Goal: Task Accomplishment & Management: Use online tool/utility

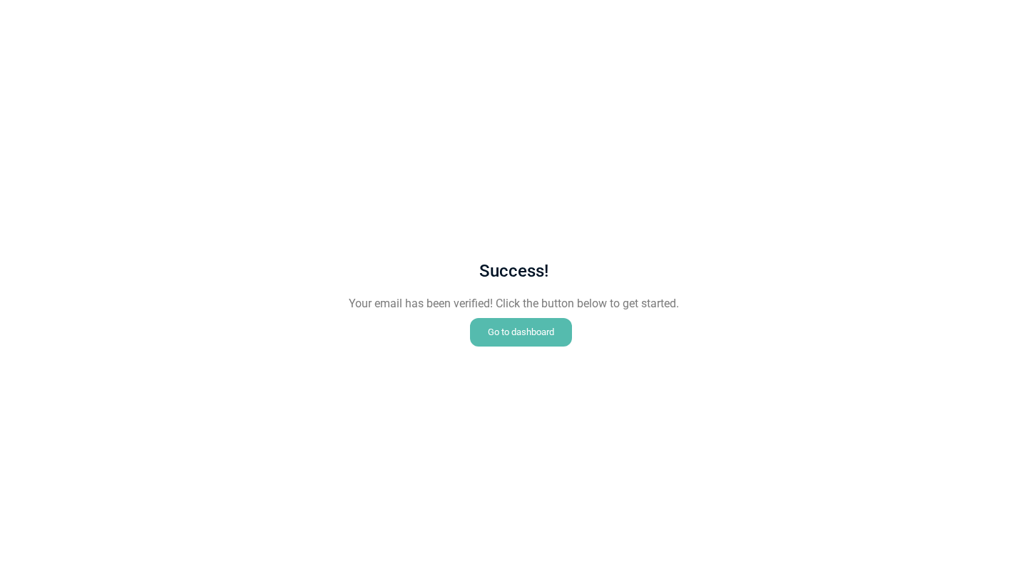
click at [509, 335] on div "Go to dashboard" at bounding box center [521, 332] width 102 height 29
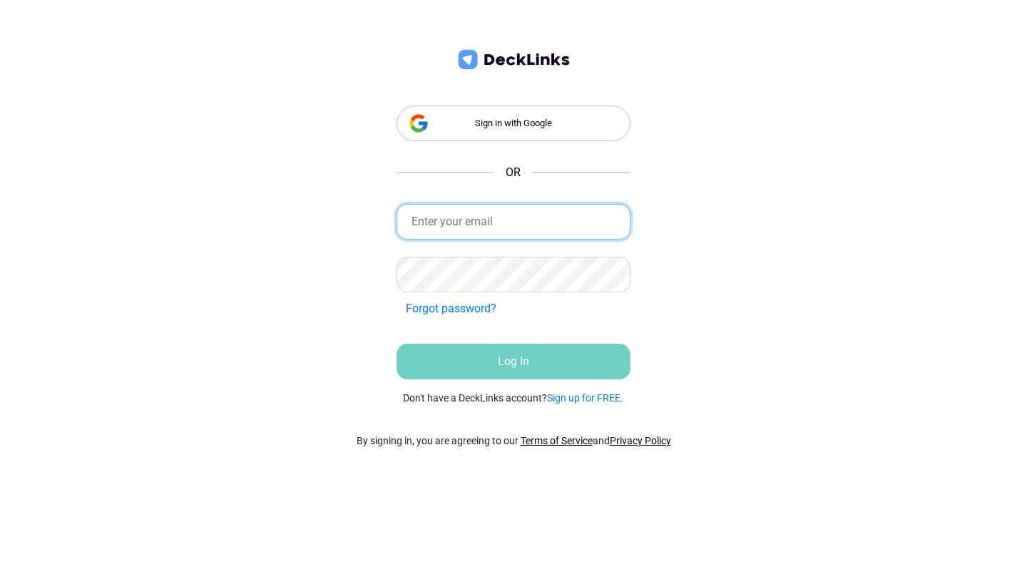
click at [475, 223] on input "email" at bounding box center [514, 222] width 235 height 36
type input "[PERSON_NAME][EMAIL_ADDRESS][DOMAIN_NAME]"
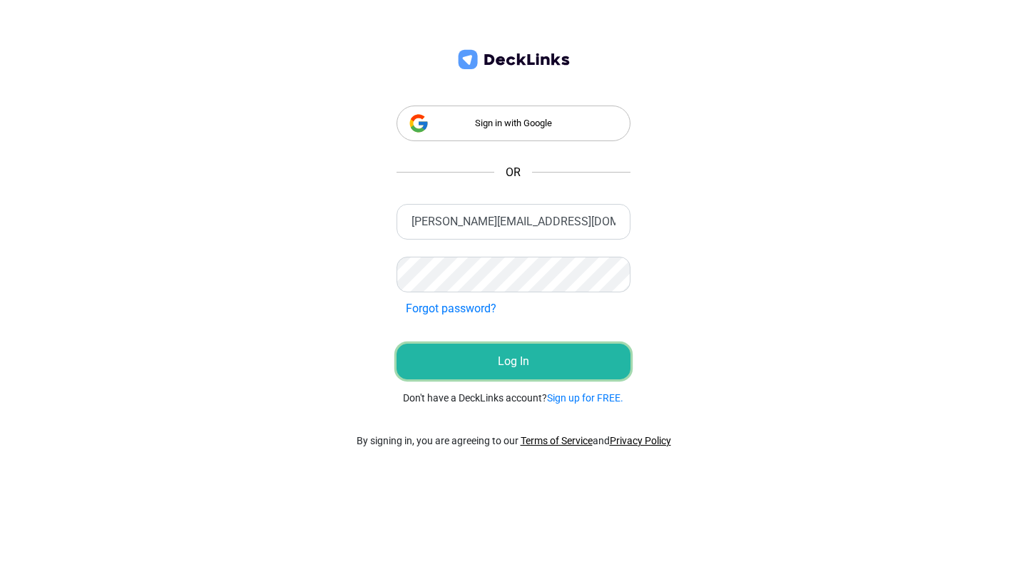
click at [517, 353] on button "Log In" at bounding box center [514, 362] width 235 height 36
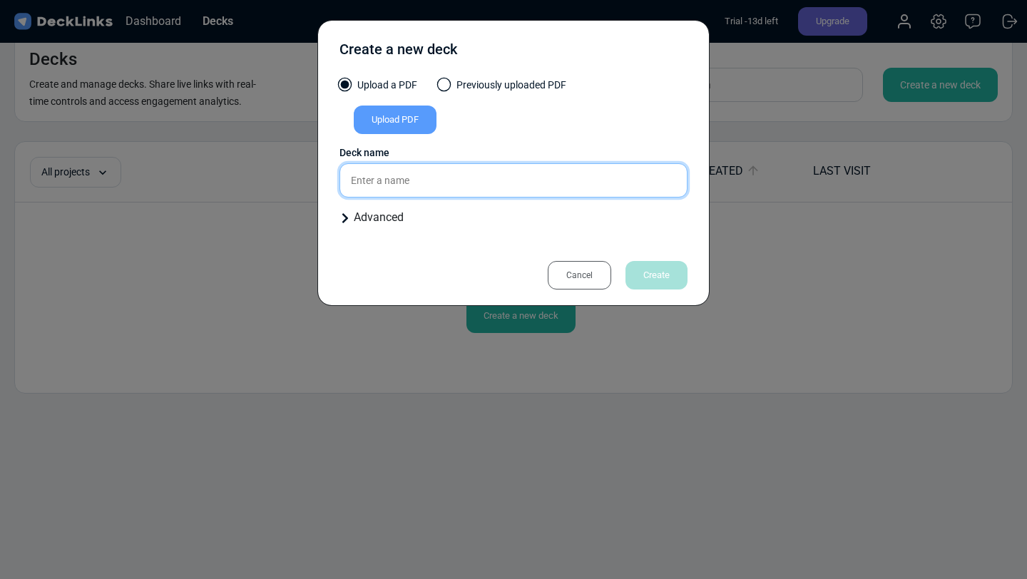
click at [544, 174] on input "text" at bounding box center [514, 180] width 348 height 34
click at [484, 174] on input "Training Module SA" at bounding box center [514, 180] width 348 height 34
type input "Training Module SA"
click at [427, 225] on div "Advanced" at bounding box center [514, 217] width 348 height 17
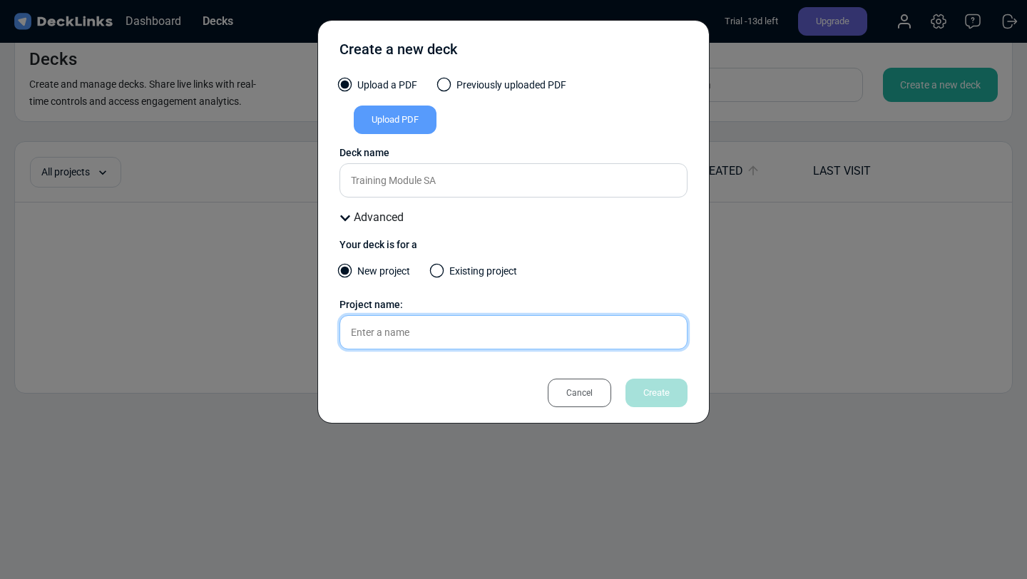
click at [436, 332] on input "text" at bounding box center [514, 332] width 348 height 34
type input "M"
type input "T"
type input "New Agents"
click at [470, 388] on div "Cancel Create" at bounding box center [514, 393] width 348 height 29
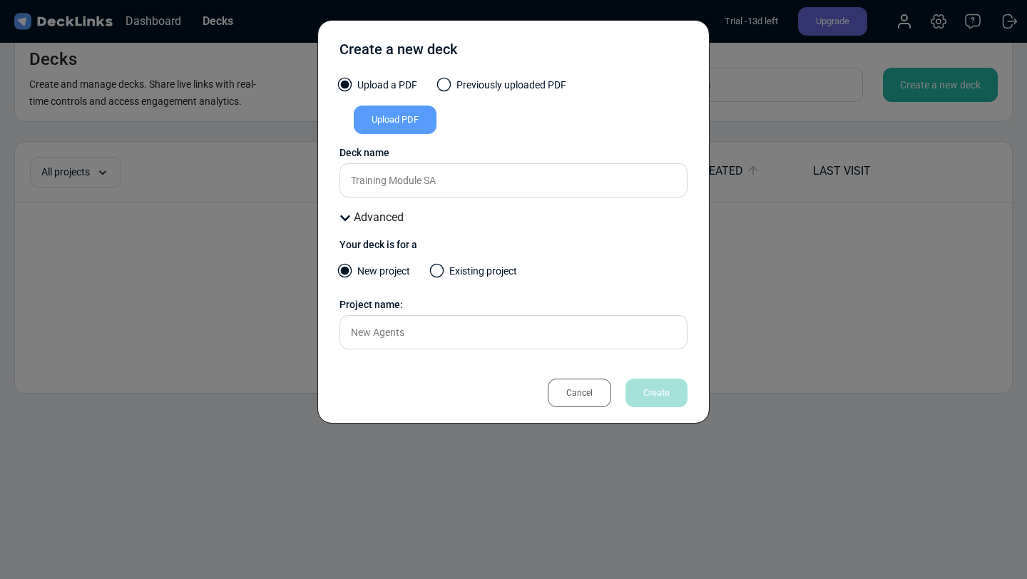
click at [577, 260] on div "Your deck is for a New project Existing project Project name: New Agents Please…" at bounding box center [514, 294] width 348 height 112
click at [450, 83] on span at bounding box center [444, 85] width 14 height 14
click at [0, 0] on input "Previously uploaded PDF" at bounding box center [0, 0] width 0 height 0
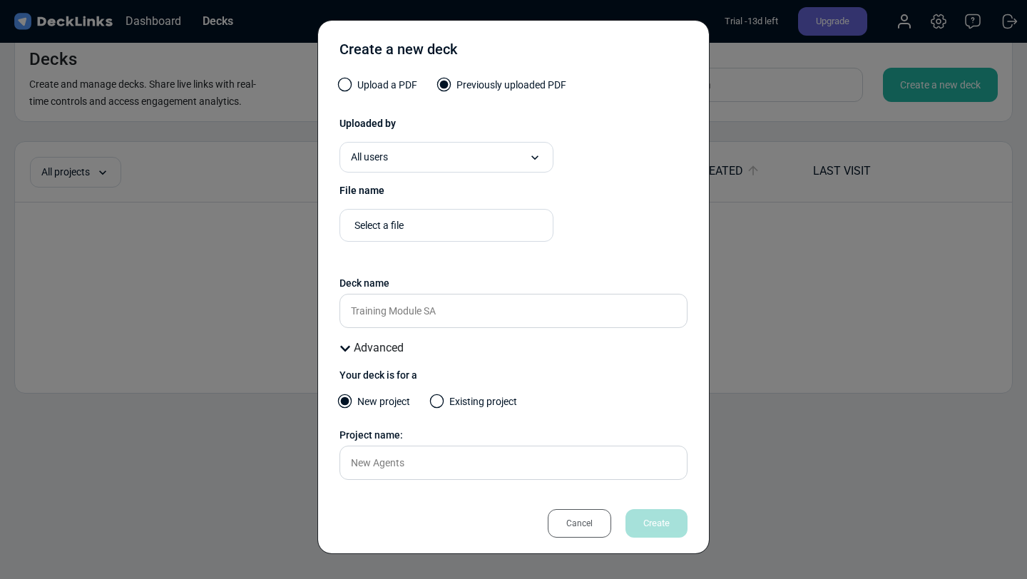
click at [349, 82] on span at bounding box center [345, 85] width 14 height 14
click at [0, 0] on input "Upload a PDF" at bounding box center [0, 0] width 0 height 0
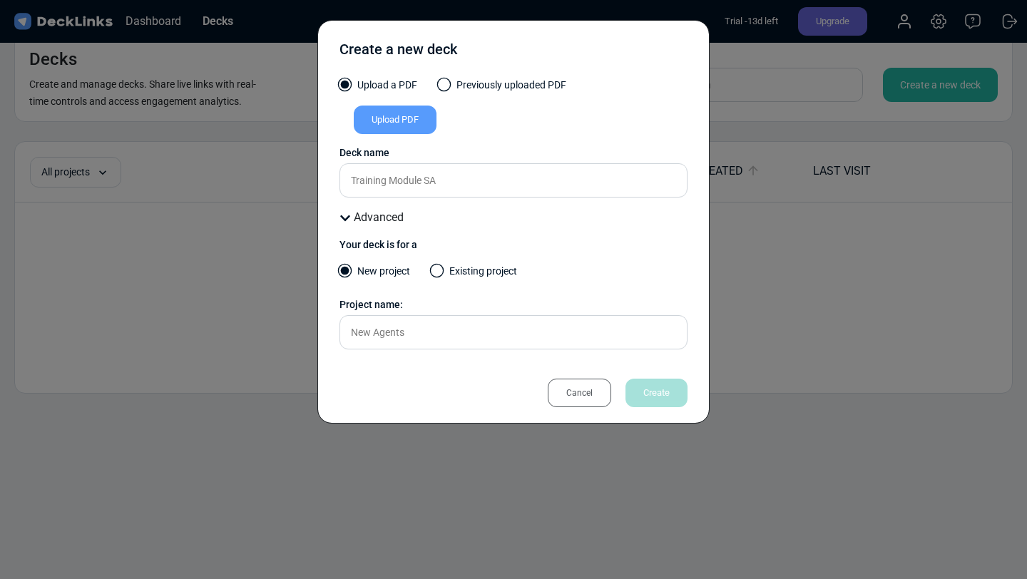
click at [577, 392] on div "Cancel" at bounding box center [580, 393] width 64 height 29
